Goal: Information Seeking & Learning: Find specific fact

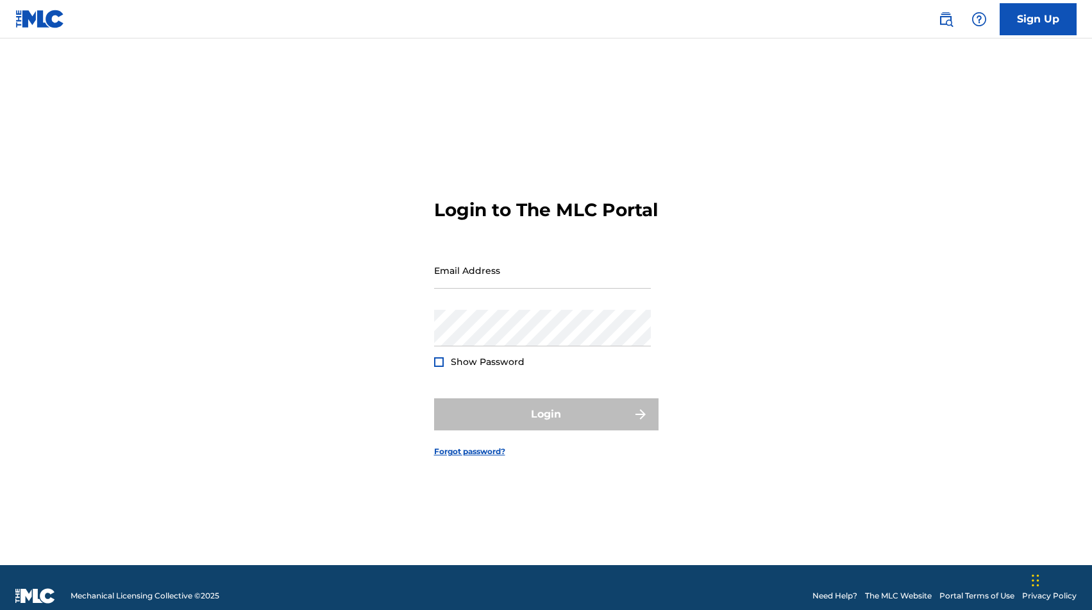
click at [955, 24] on link at bounding box center [946, 19] width 26 height 26
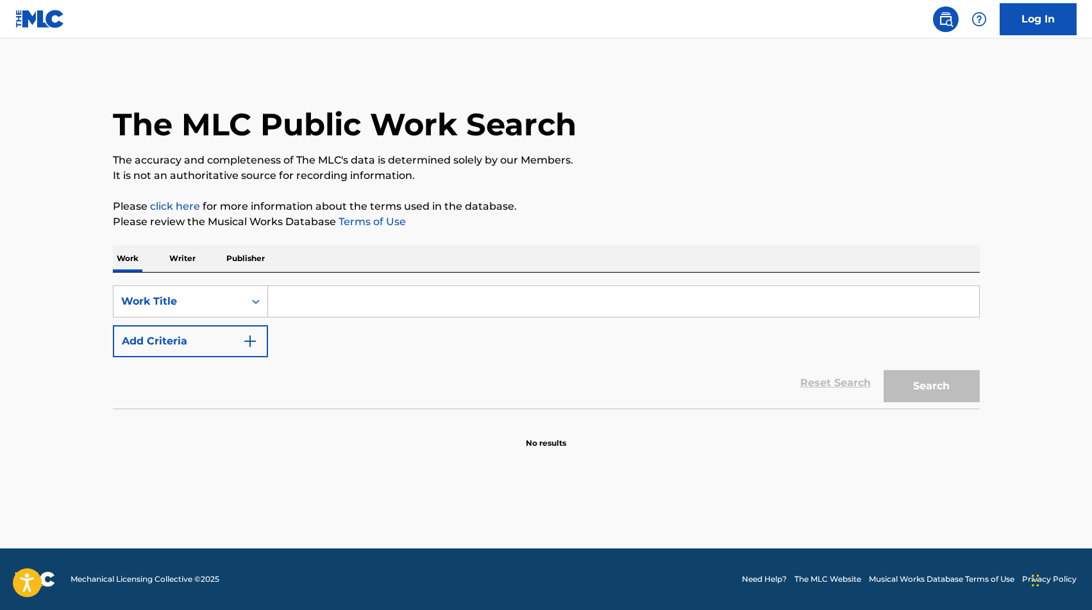
click at [625, 311] on input "Search Form" at bounding box center [623, 301] width 711 height 31
type input "la patrulla"
click at [940, 393] on button "Search" at bounding box center [932, 386] width 96 height 32
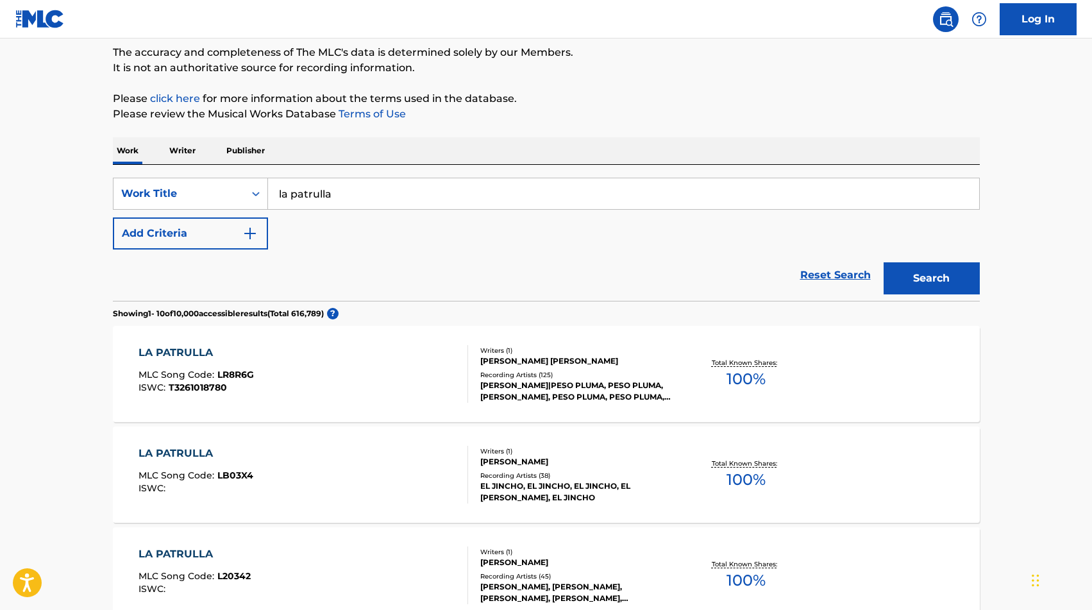
scroll to position [142, 0]
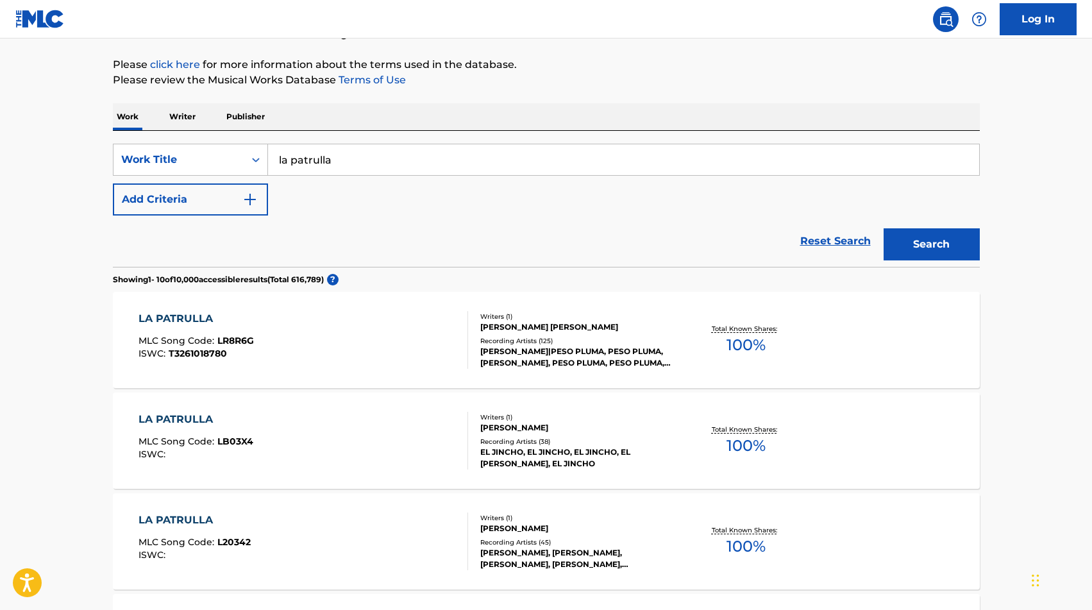
click at [461, 372] on div "LA PATRULLA MLC Song Code : LR8R6G ISWC : T3261018780 Writers ( 1 ) [PERSON_NAM…" at bounding box center [546, 340] width 867 height 96
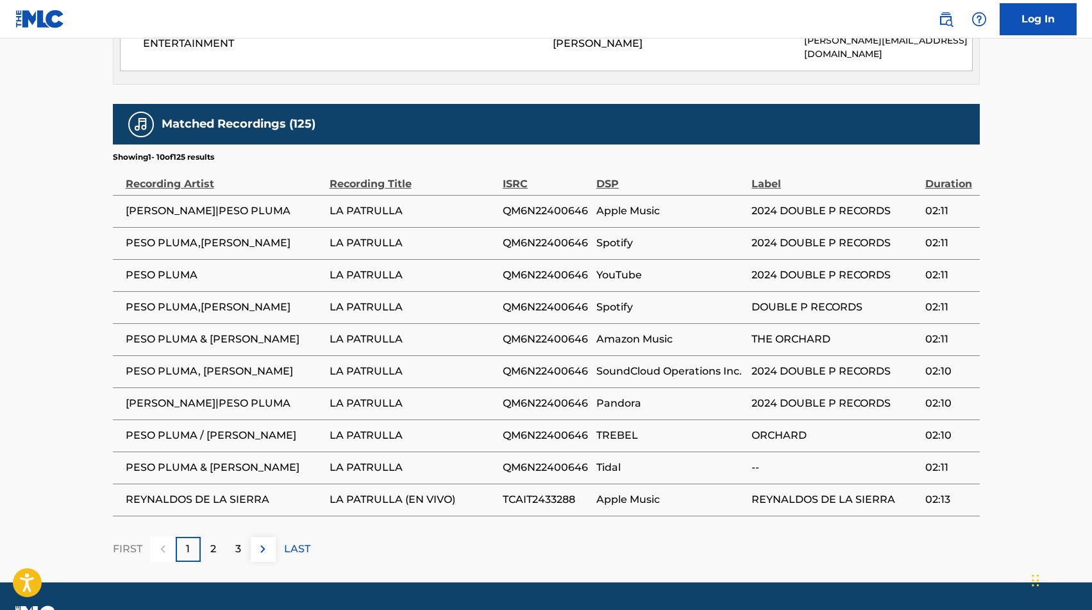
scroll to position [849, 0]
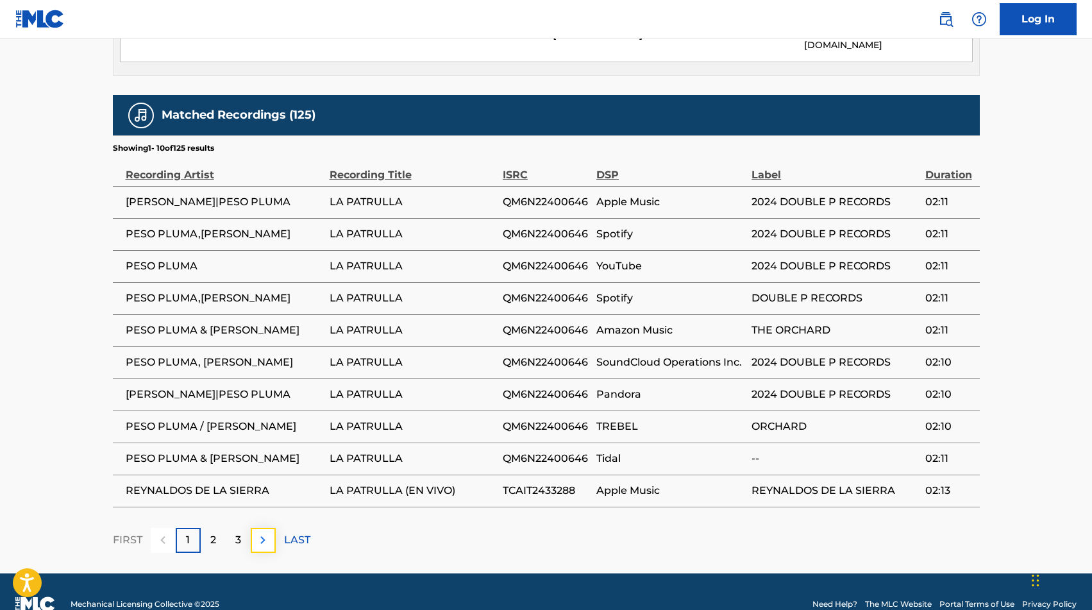
click at [264, 532] on img at bounding box center [262, 539] width 15 height 15
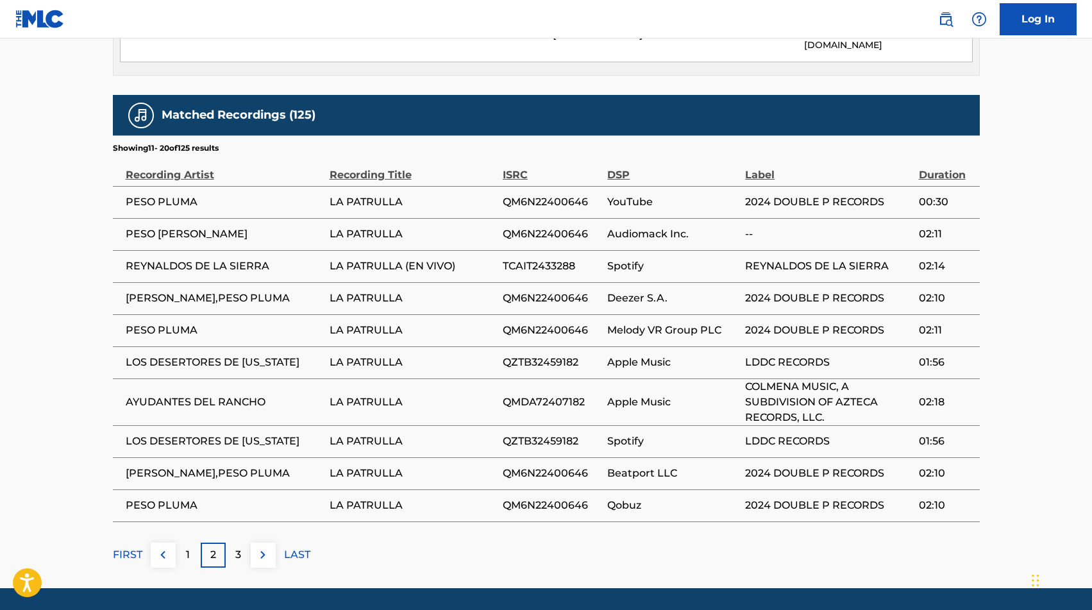
click at [253, 355] on span "LOS DESERTORES DE [US_STATE]" at bounding box center [225, 362] width 198 height 15
click at [258, 547] on img at bounding box center [262, 554] width 15 height 15
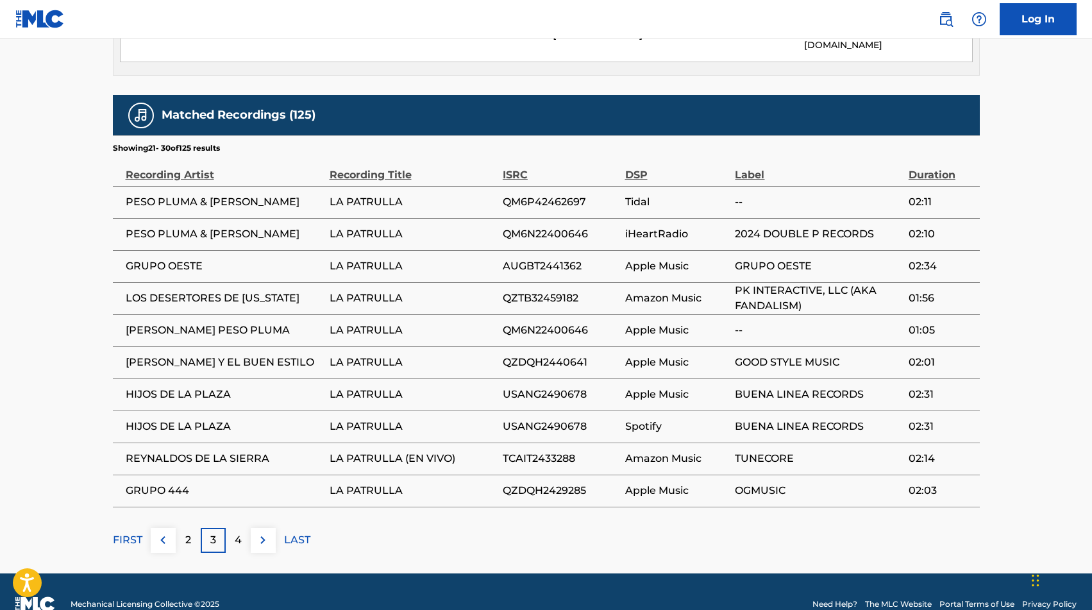
click at [208, 355] on span "[PERSON_NAME] Y EL BUEN ESTILO" at bounding box center [225, 362] width 198 height 15
click at [266, 532] on img at bounding box center [262, 539] width 15 height 15
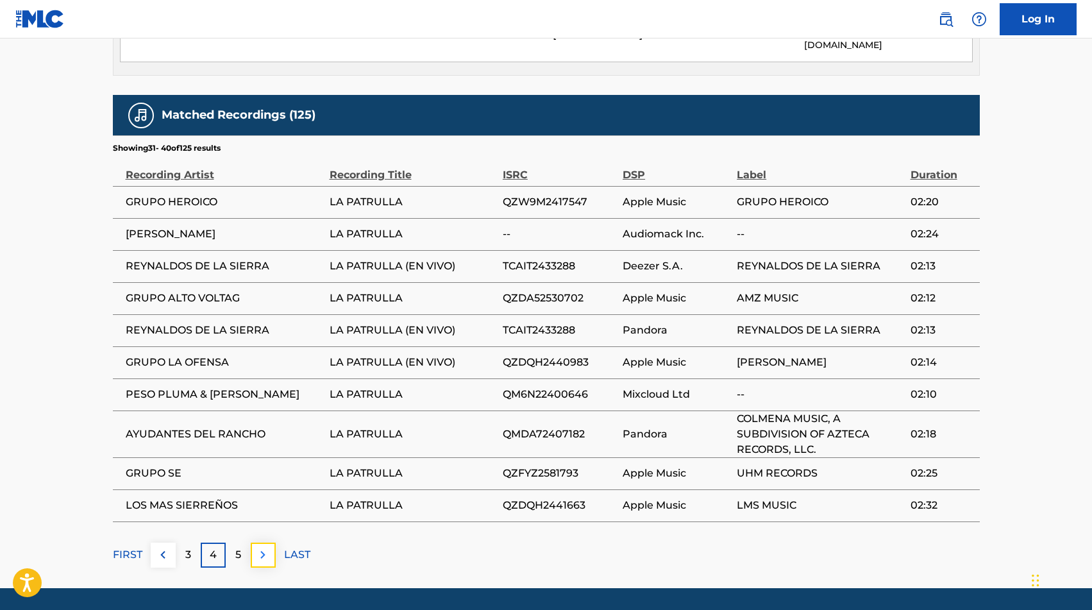
click at [264, 547] on img at bounding box center [262, 554] width 15 height 15
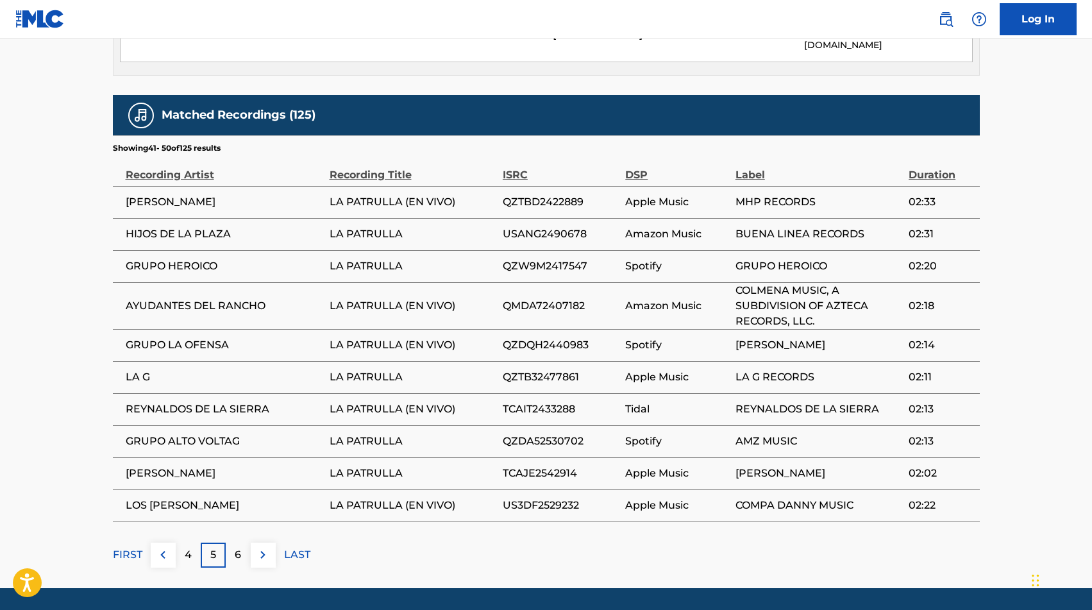
click at [138, 369] on span "LA G" at bounding box center [225, 376] width 198 height 15
copy div "LA G"
click at [175, 466] on span "[PERSON_NAME]" at bounding box center [225, 473] width 198 height 15
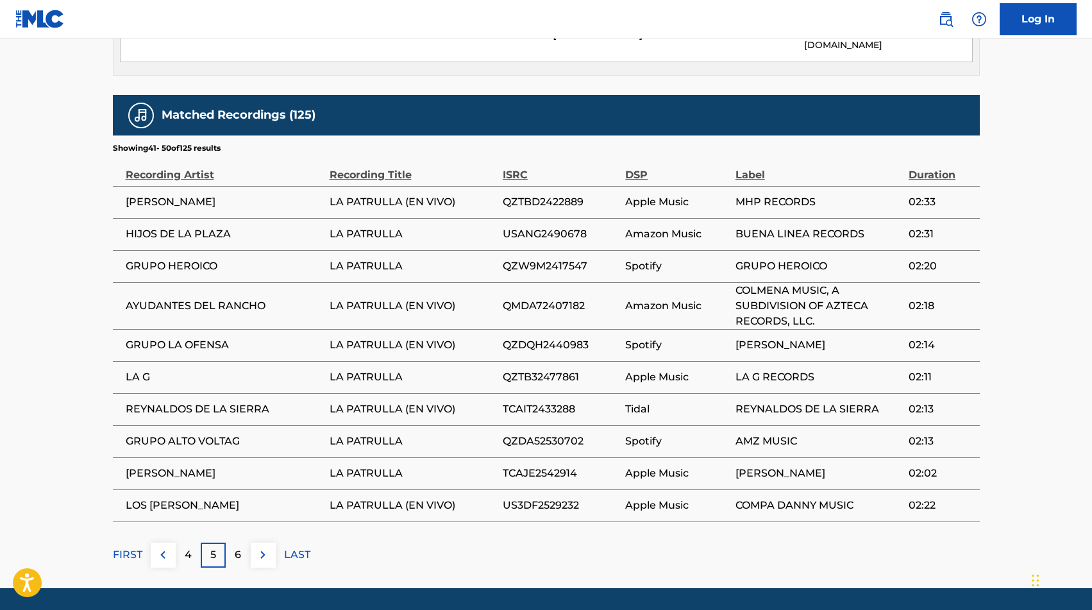
click at [175, 466] on span "[PERSON_NAME]" at bounding box center [225, 473] width 198 height 15
copy div "[PERSON_NAME]"
click at [259, 543] on button at bounding box center [263, 555] width 25 height 25
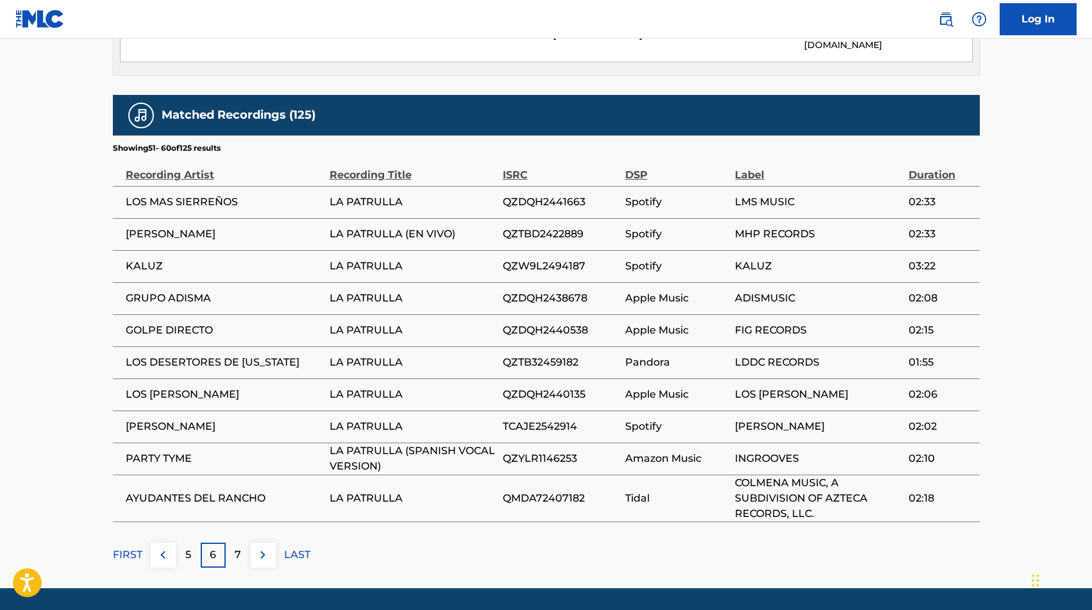
click at [143, 258] on span "KALUZ" at bounding box center [225, 265] width 198 height 15
copy div "KALUZ"
click at [148, 291] on span "GRUPO ADISMA" at bounding box center [225, 298] width 198 height 15
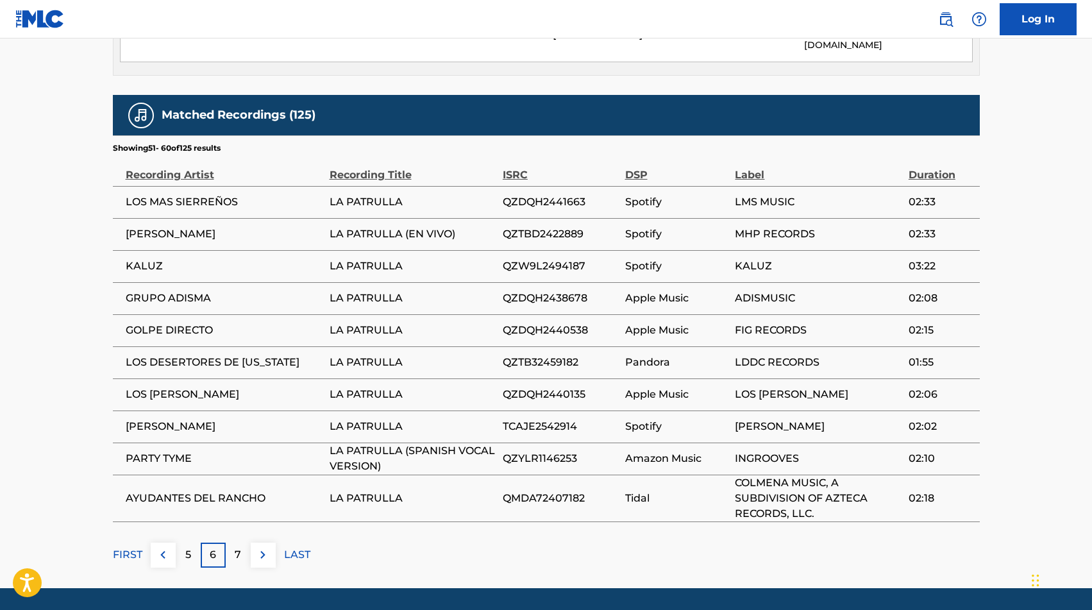
click at [148, 291] on span "GRUPO ADISMA" at bounding box center [225, 298] width 198 height 15
copy div "GRUPO ADISMA"
click at [185, 323] on span "GOLPE DIRECTO" at bounding box center [225, 330] width 198 height 15
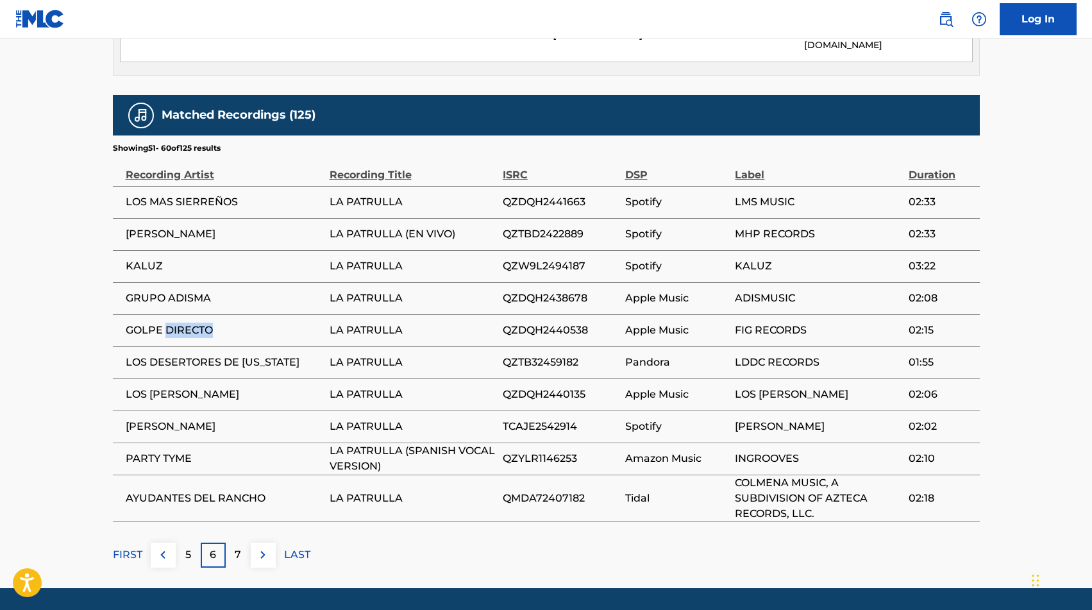
click at [185, 323] on span "GOLPE DIRECTO" at bounding box center [225, 330] width 198 height 15
copy div "GOLPE DIRECTO"
drag, startPoint x: 185, startPoint y: 300, endPoint x: 191, endPoint y: 297, distance: 6.9
click at [191, 314] on td "GOLPE DIRECTO" at bounding box center [221, 330] width 217 height 32
click at [190, 387] on span "LOS [PERSON_NAME]" at bounding box center [225, 394] width 198 height 15
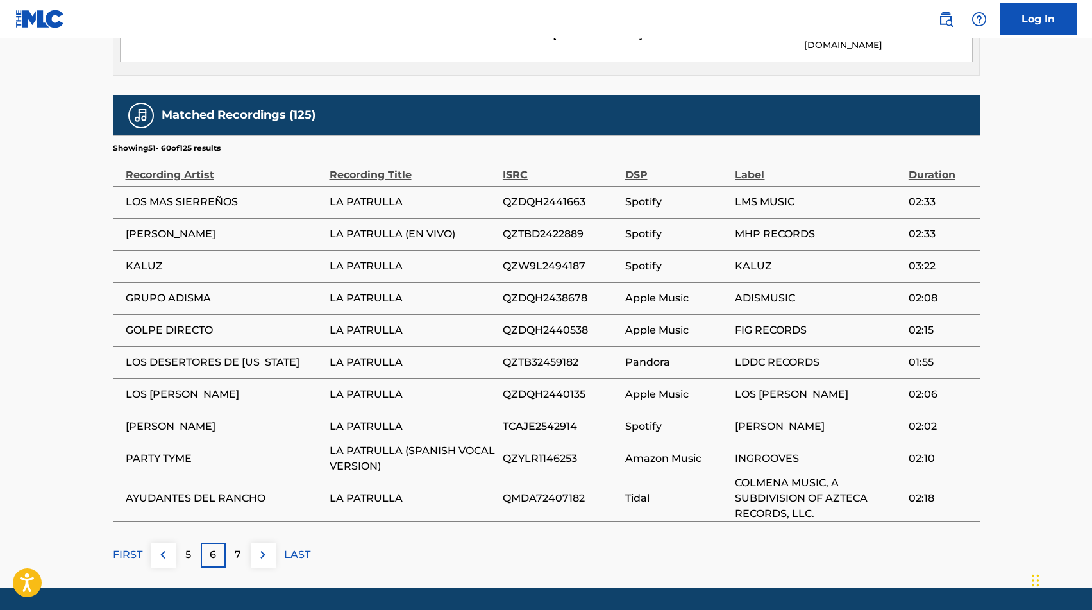
click at [190, 387] on span "LOS [PERSON_NAME]" at bounding box center [225, 394] width 198 height 15
copy div "LOS [PERSON_NAME]"
click at [248, 491] on span "AYUDANTES DEL RANCHO" at bounding box center [225, 498] width 198 height 15
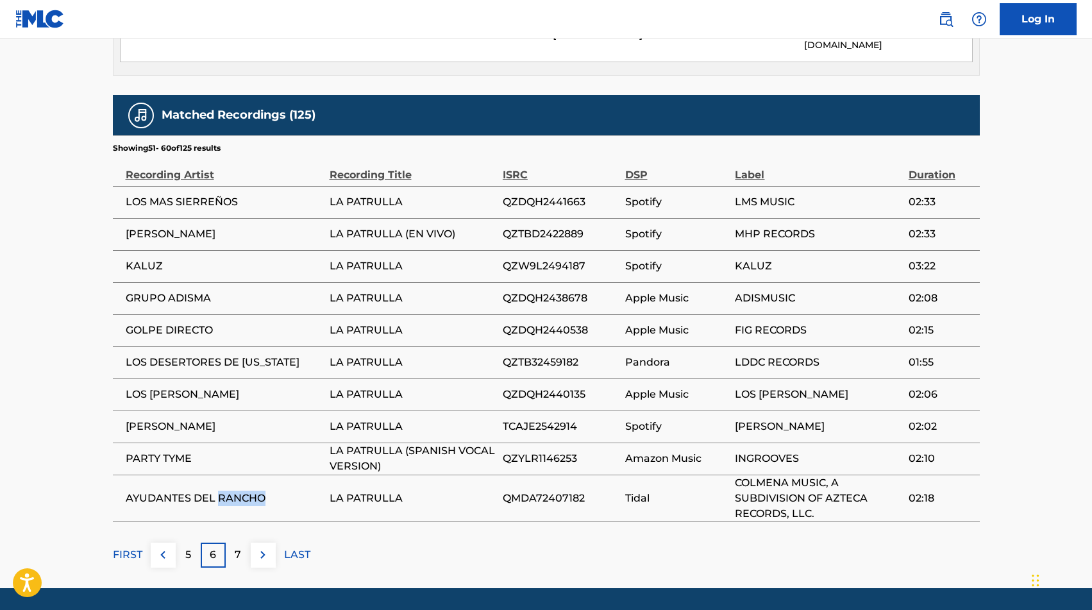
click at [248, 491] on span "AYUDANTES DEL RANCHO" at bounding box center [225, 498] width 198 height 15
copy div "AYUDANTES DEL RANCHO"
click at [266, 547] on img at bounding box center [262, 554] width 15 height 15
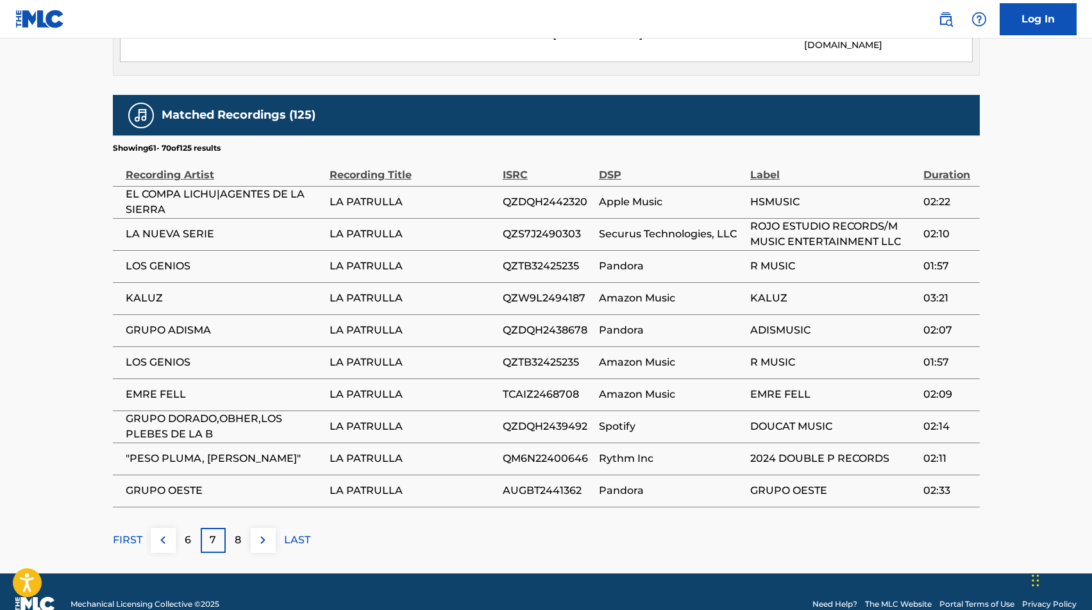
click at [152, 226] on span "LA NUEVA SERIE" at bounding box center [225, 233] width 198 height 15
copy div "LA NUEVA SERIE"
click at [155, 258] on span "LOS GENIOS" at bounding box center [225, 265] width 198 height 15
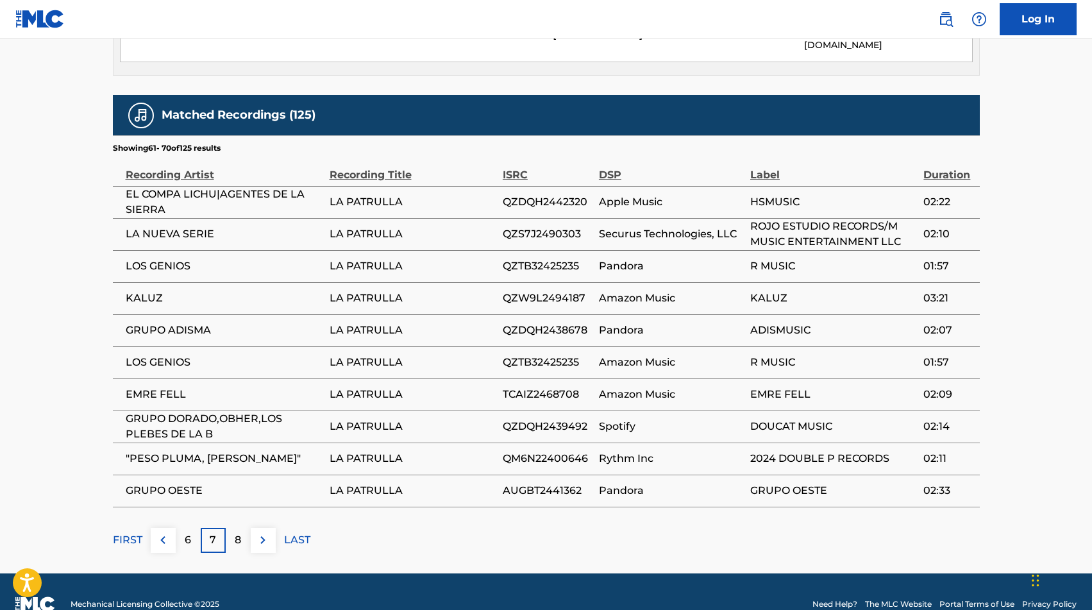
click at [155, 258] on span "LOS GENIOS" at bounding box center [225, 265] width 198 height 15
copy div "LOS GENIOS"
click at [148, 387] on span "EMRE FELL" at bounding box center [225, 394] width 198 height 15
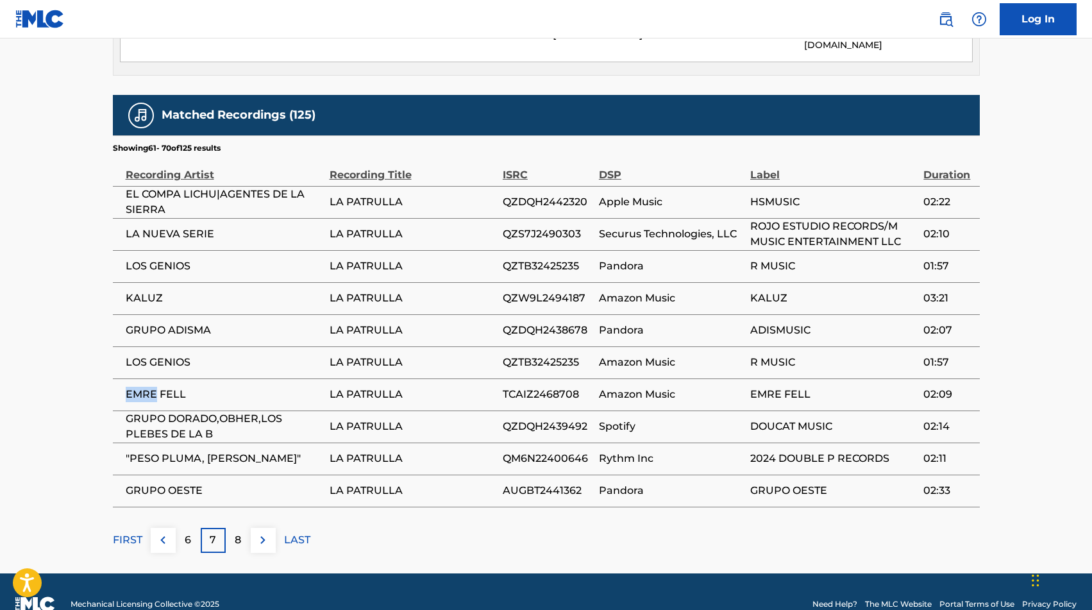
click at [148, 387] on span "EMRE FELL" at bounding box center [225, 394] width 198 height 15
copy div "EMRE FELL"
click at [264, 532] on img at bounding box center [262, 539] width 15 height 15
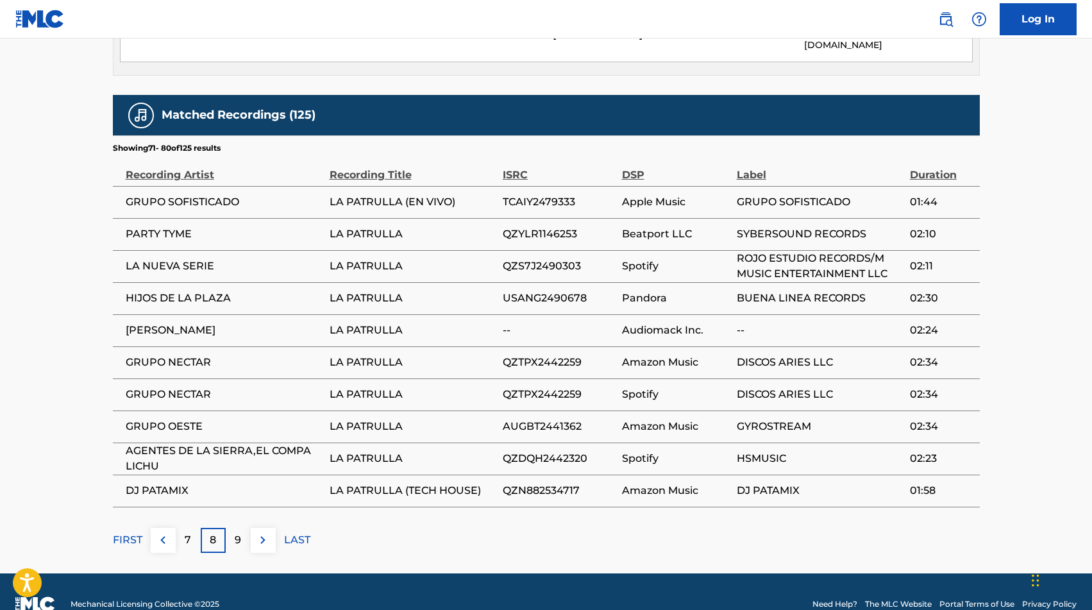
click at [190, 194] on span "GRUPO SOFISTICADO" at bounding box center [225, 201] width 198 height 15
click at [164, 355] on span "GRUPO NECTAR" at bounding box center [225, 362] width 198 height 15
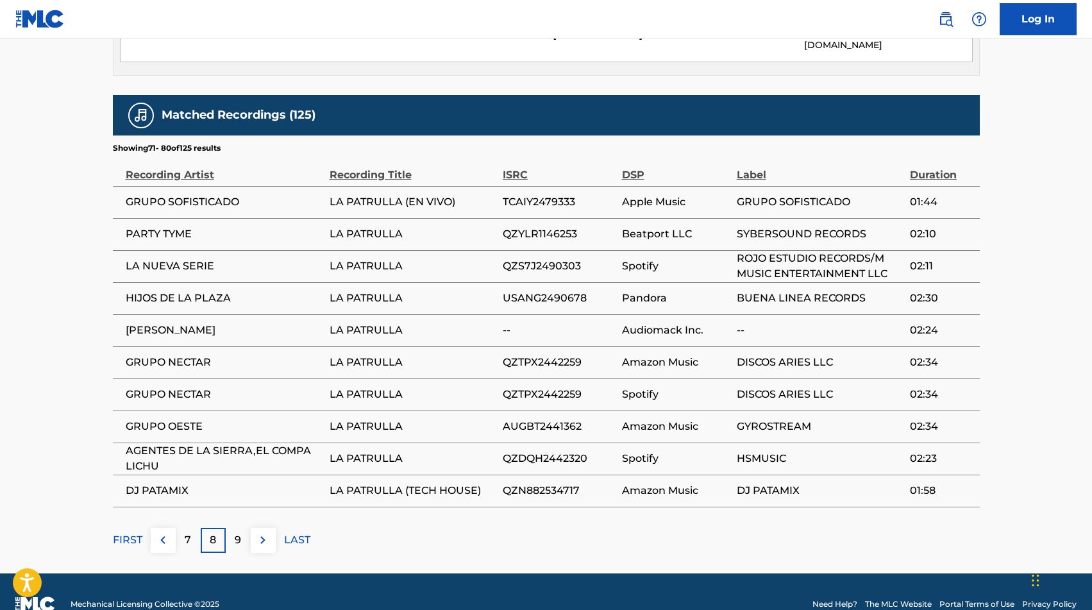
click at [164, 355] on span "GRUPO NECTAR" at bounding box center [225, 362] width 198 height 15
click at [149, 483] on span "DJ PATAMIX" at bounding box center [225, 490] width 198 height 15
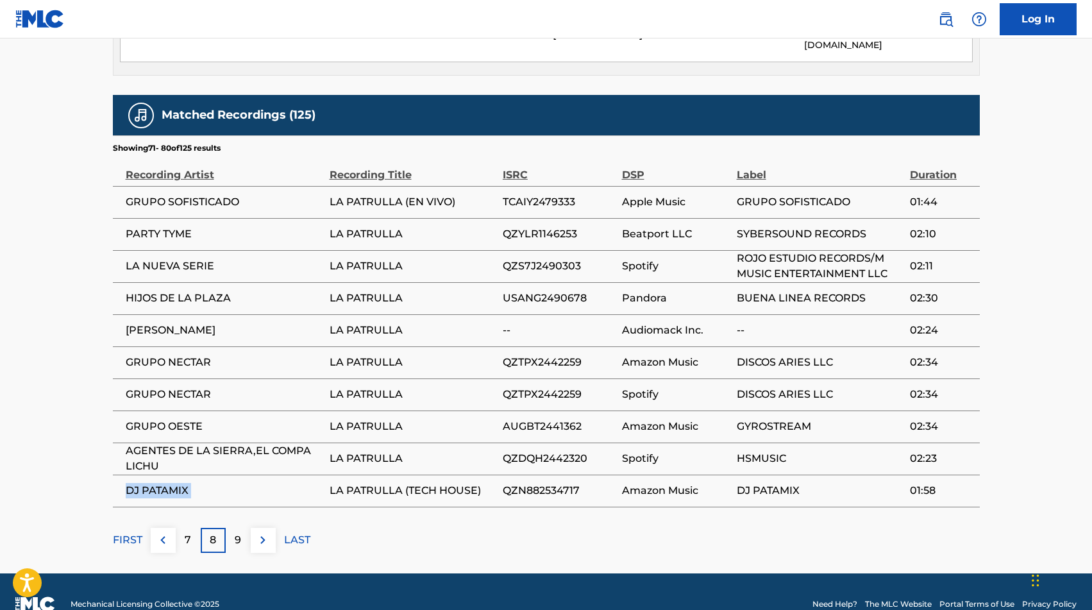
click at [149, 483] on span "DJ PATAMIX" at bounding box center [225, 490] width 198 height 15
click at [267, 532] on img at bounding box center [262, 539] width 15 height 15
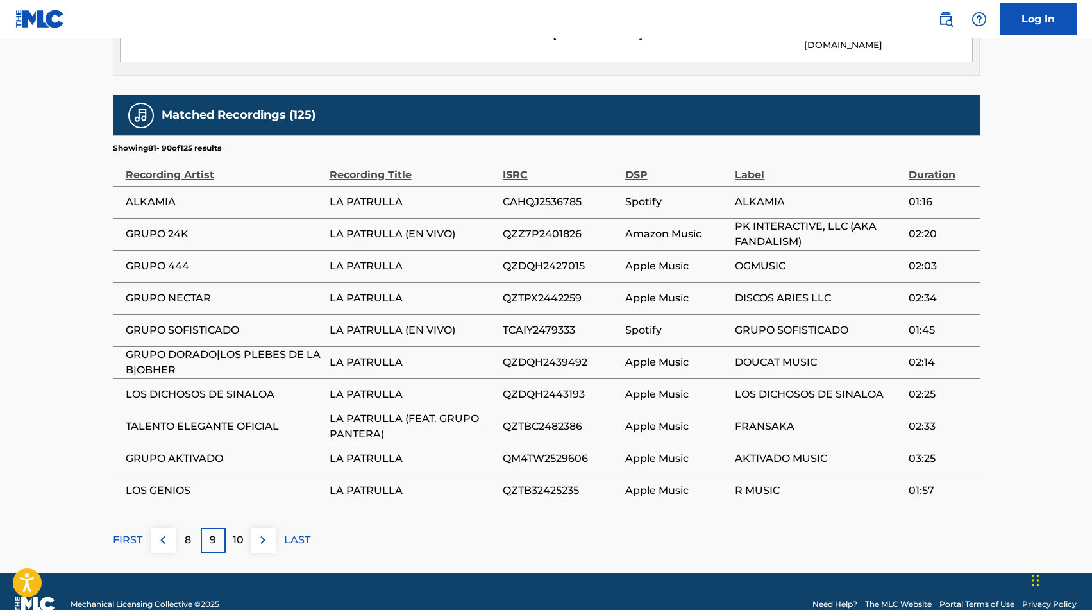
click at [156, 194] on span "ALKAMIA" at bounding box center [225, 201] width 198 height 15
click at [163, 387] on span "LOS DICHOSOS DE SINALOA" at bounding box center [225, 394] width 198 height 15
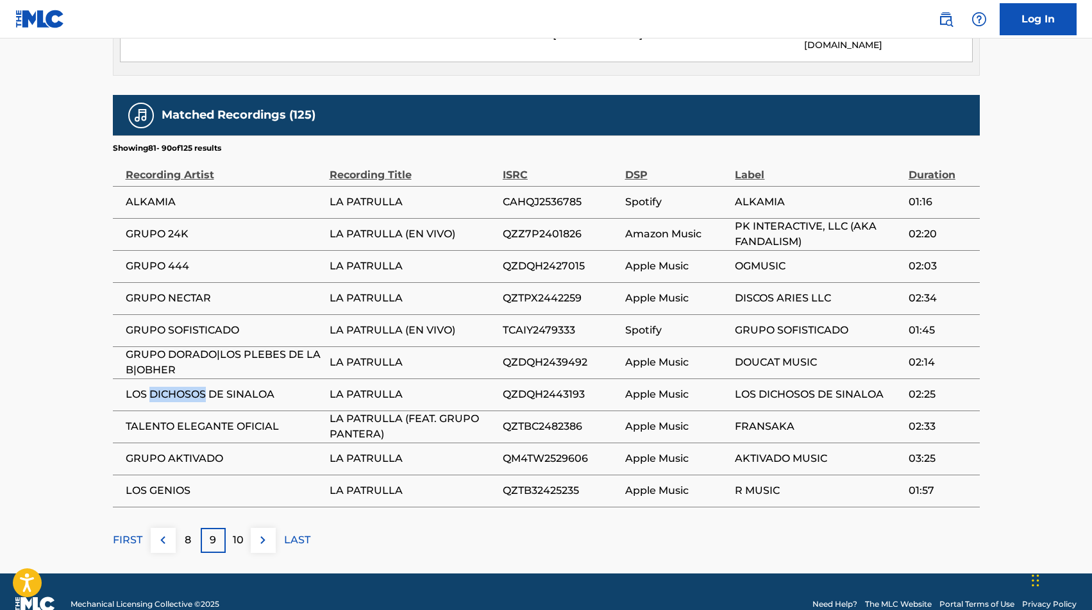
click at [163, 387] on span "LOS DICHOSOS DE SINALOA" at bounding box center [225, 394] width 198 height 15
click at [244, 419] on span "TALENTO ELEGANTE OFICIAL" at bounding box center [225, 426] width 198 height 15
click at [201, 451] on span "GRUPO AKTIVADO" at bounding box center [225, 458] width 198 height 15
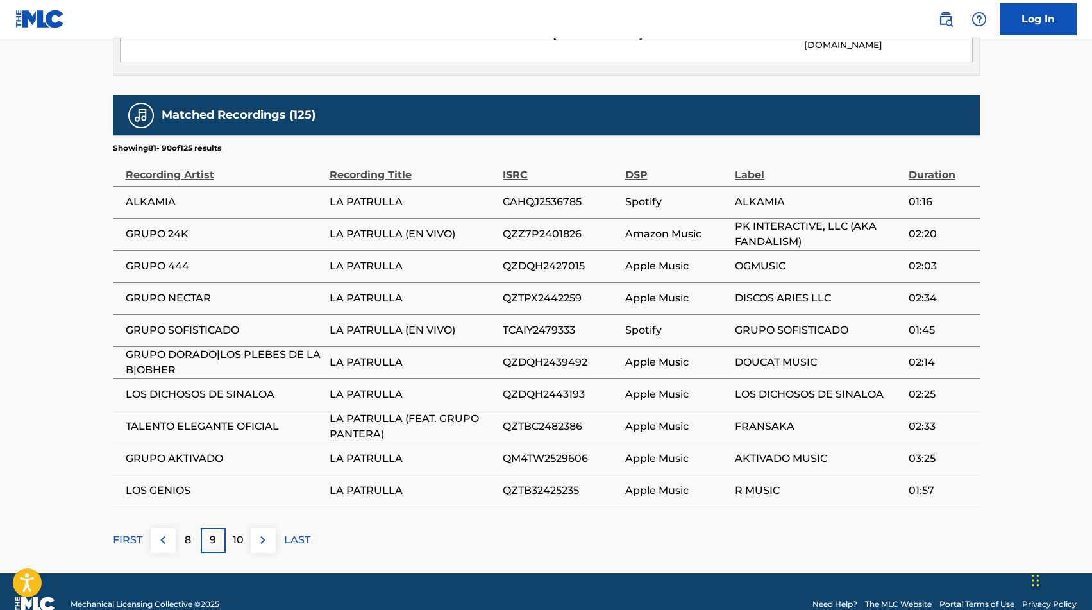
click at [201, 451] on span "GRUPO AKTIVADO" at bounding box center [225, 458] width 198 height 15
click at [266, 532] on img at bounding box center [262, 539] width 15 height 15
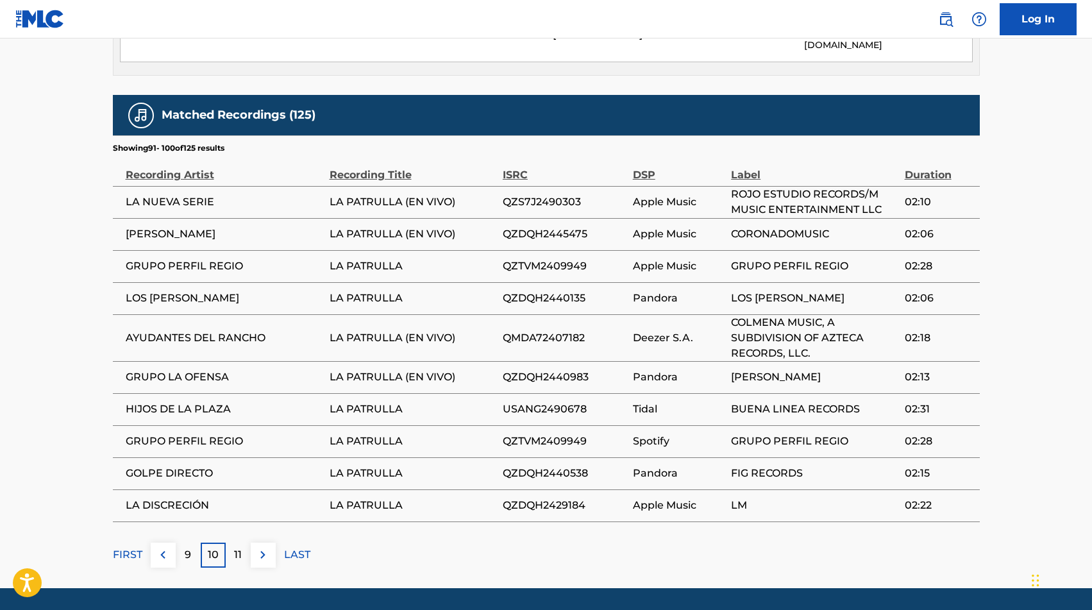
click at [162, 194] on span "LA NUEVA SERIE" at bounding box center [225, 201] width 198 height 15
click at [203, 258] on span "GRUPO PERFIL REGIO" at bounding box center [225, 265] width 198 height 15
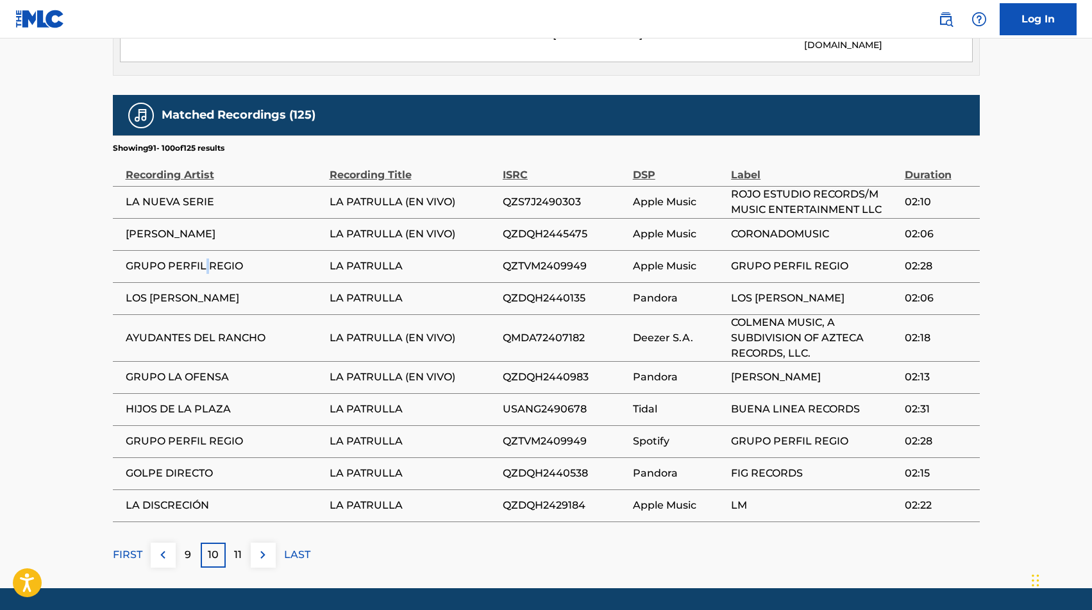
click at [203, 258] on span "GRUPO PERFIL REGIO" at bounding box center [225, 265] width 198 height 15
click at [257, 547] on img at bounding box center [262, 554] width 15 height 15
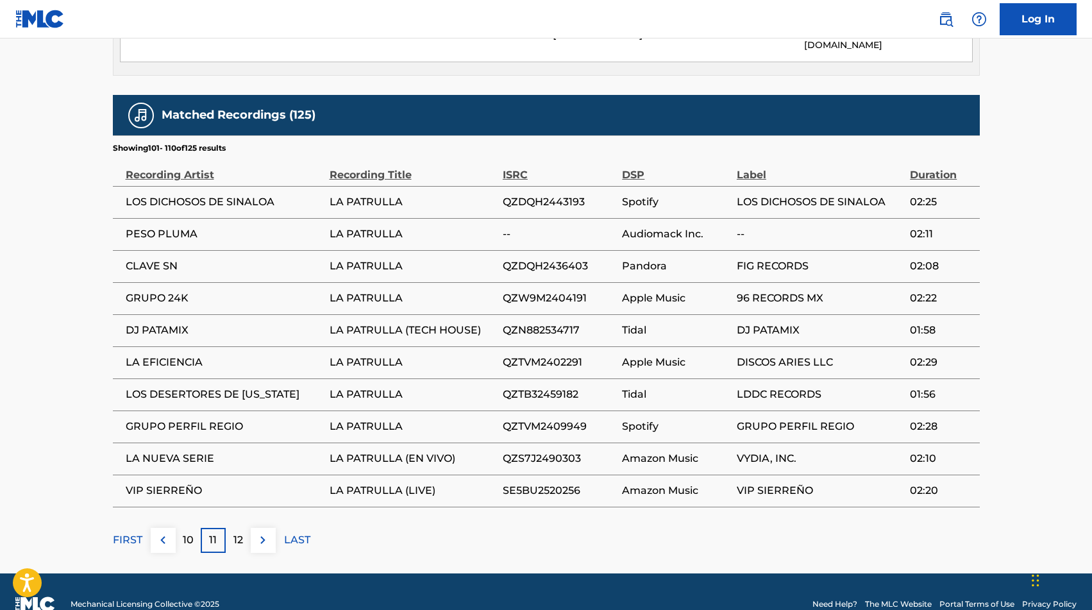
click at [142, 258] on span "CLAVE SN" at bounding box center [225, 265] width 198 height 15
click at [185, 483] on span "VIP SIERREÑO" at bounding box center [225, 490] width 198 height 15
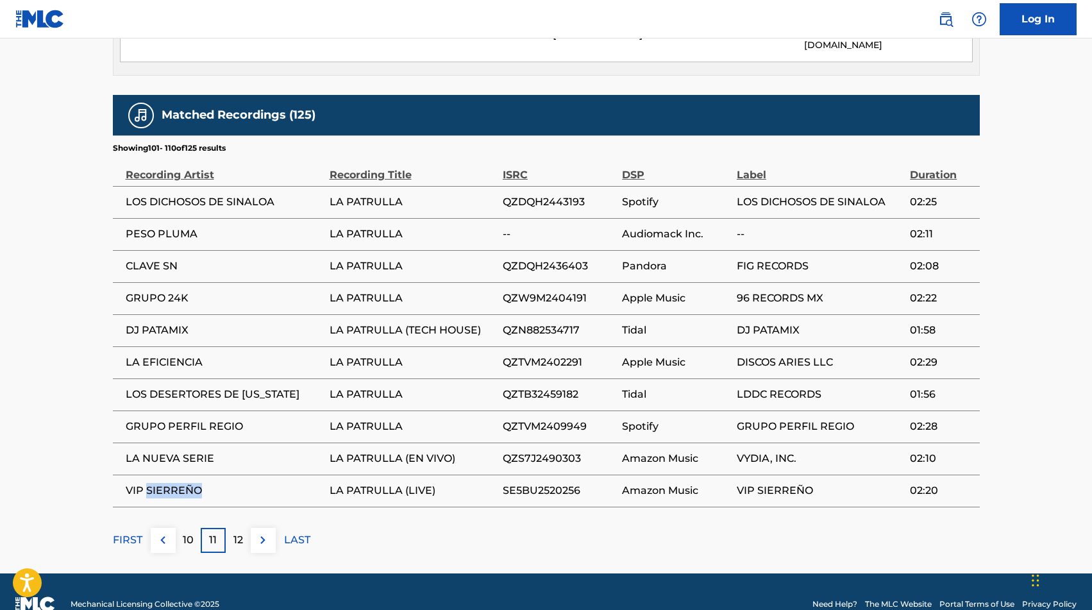
click at [185, 483] on span "VIP SIERREÑO" at bounding box center [225, 490] width 198 height 15
click at [263, 532] on img at bounding box center [262, 539] width 15 height 15
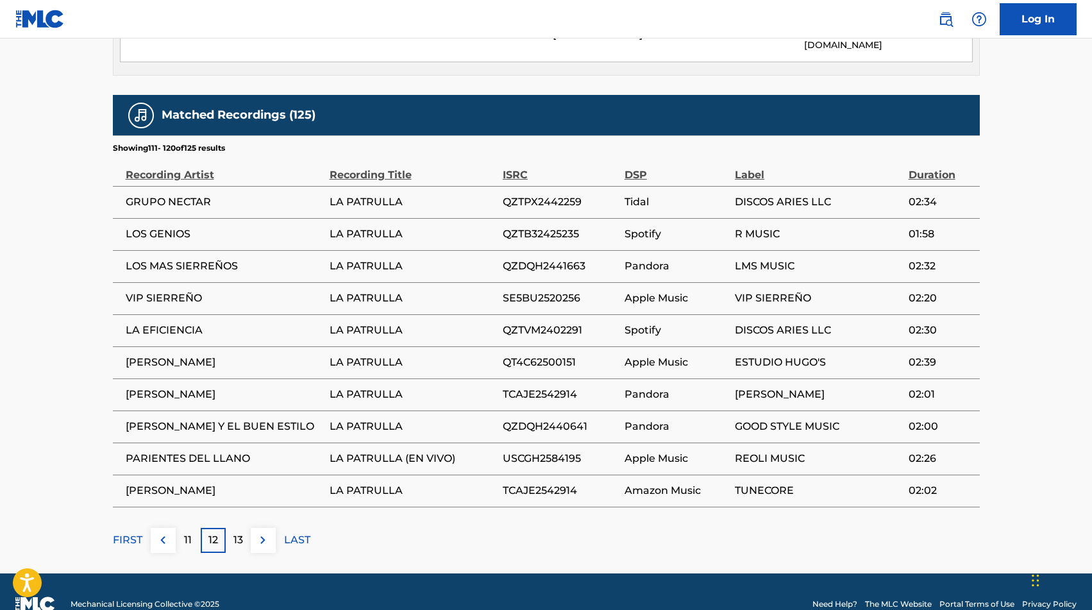
click at [201, 451] on span "PARIENTES DEL LLANO" at bounding box center [225, 458] width 198 height 15
click at [144, 355] on span "[PERSON_NAME]" at bounding box center [225, 362] width 198 height 15
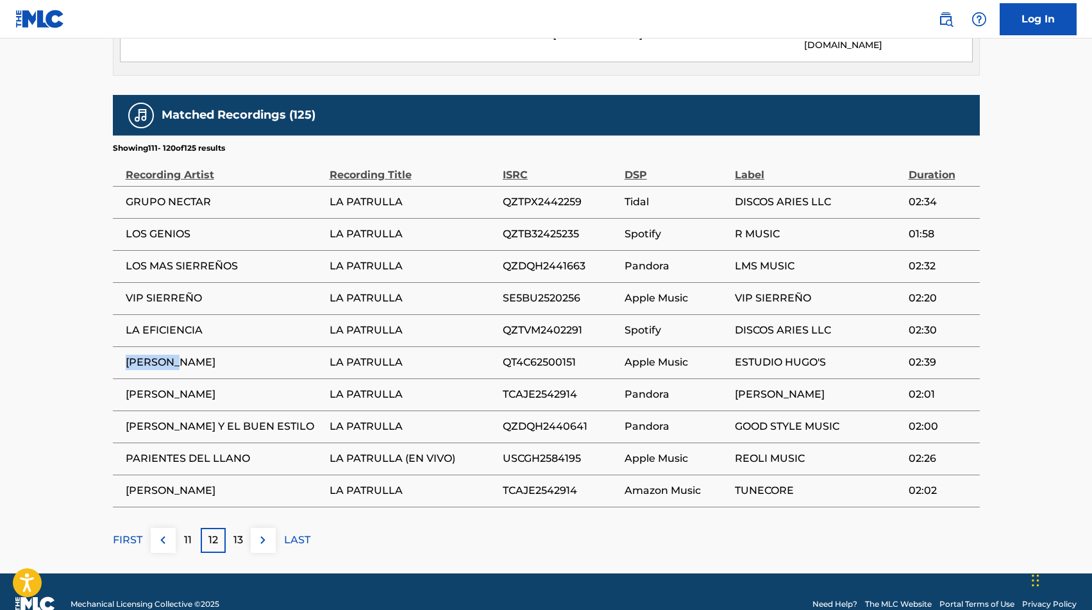
click at [144, 355] on span "[PERSON_NAME]" at bounding box center [225, 362] width 198 height 15
click at [253, 528] on button at bounding box center [263, 540] width 25 height 25
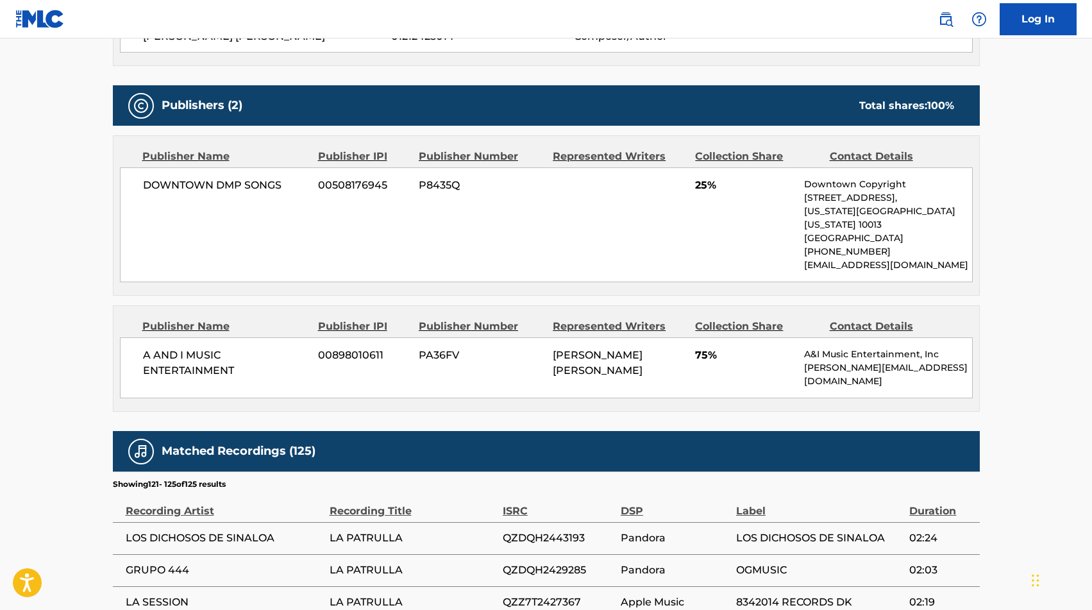
scroll to position [689, 0]
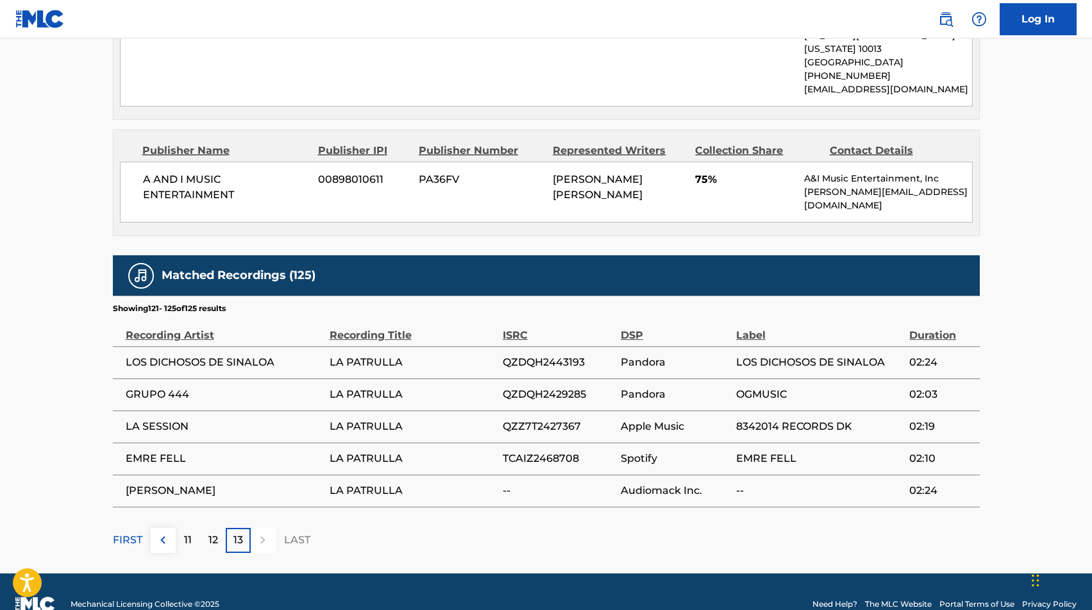
click at [169, 419] on span "LA SESSION" at bounding box center [225, 426] width 198 height 15
